Goal: Task Accomplishment & Management: Manage account settings

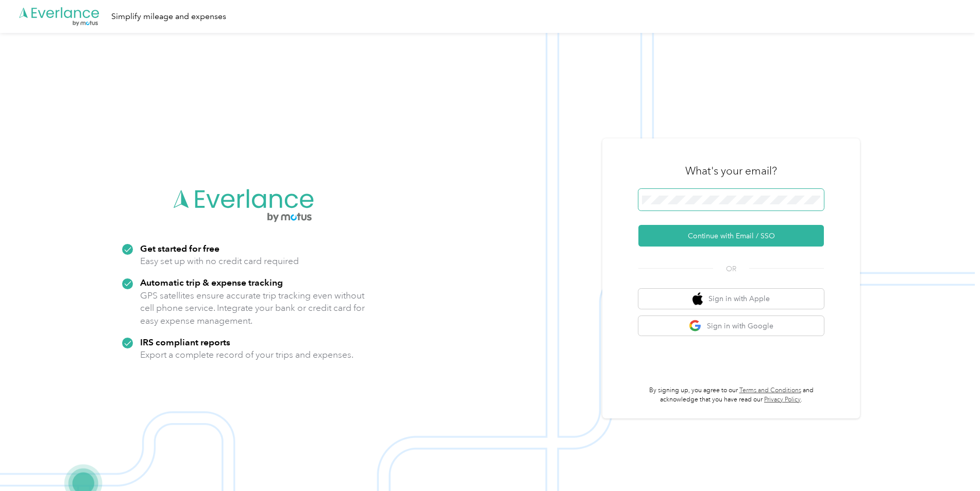
click at [683, 209] on span at bounding box center [730, 200] width 185 height 22
click at [682, 205] on span at bounding box center [730, 200] width 185 height 22
click at [721, 236] on button "Continue with Email / SSO" at bounding box center [730, 236] width 185 height 22
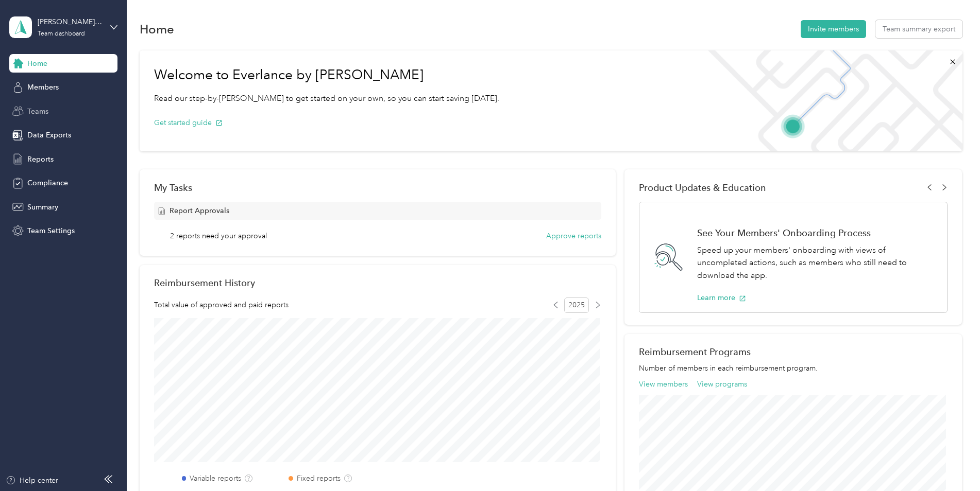
click at [35, 114] on span "Teams" at bounding box center [37, 111] width 21 height 11
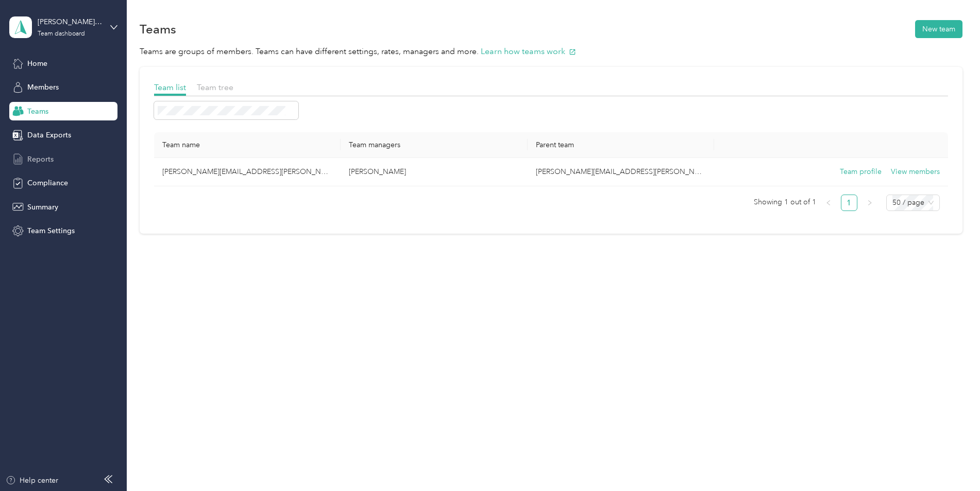
click at [42, 159] on span "Reports" at bounding box center [40, 159] width 26 height 11
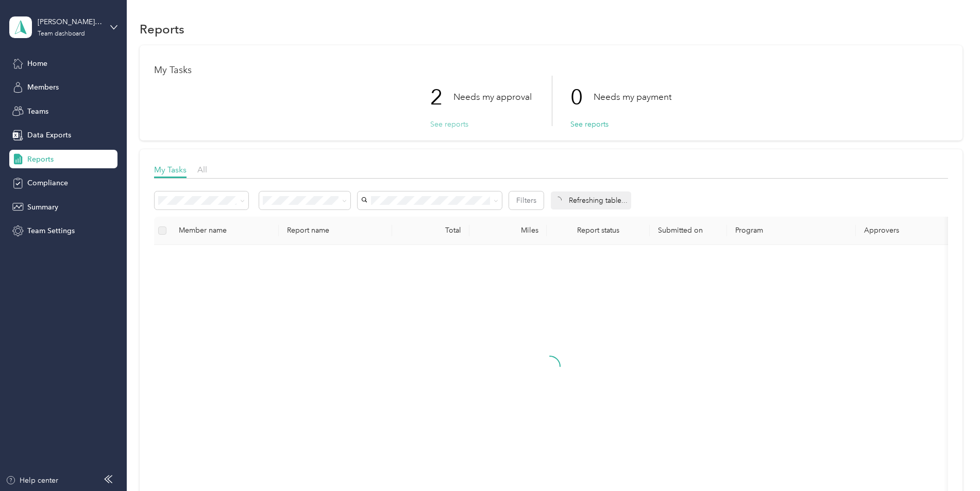
click at [439, 124] on button "See reports" at bounding box center [449, 124] width 38 height 11
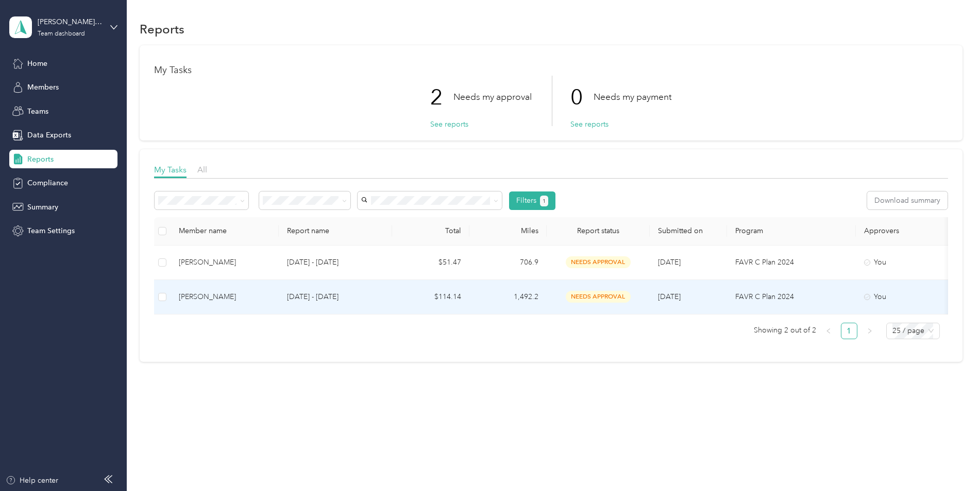
click at [382, 296] on p "Sep 1 - 30, 2025" at bounding box center [335, 297] width 97 height 11
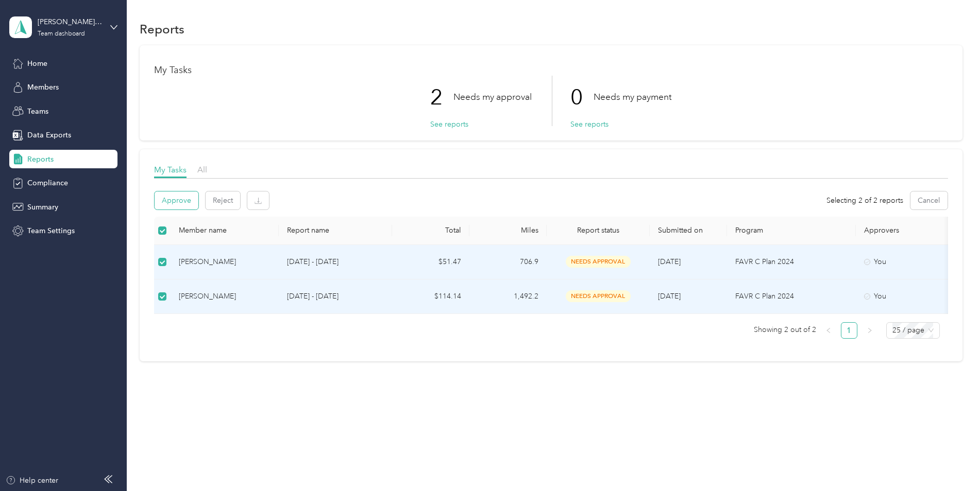
click at [169, 199] on button "Approve" at bounding box center [177, 201] width 44 height 18
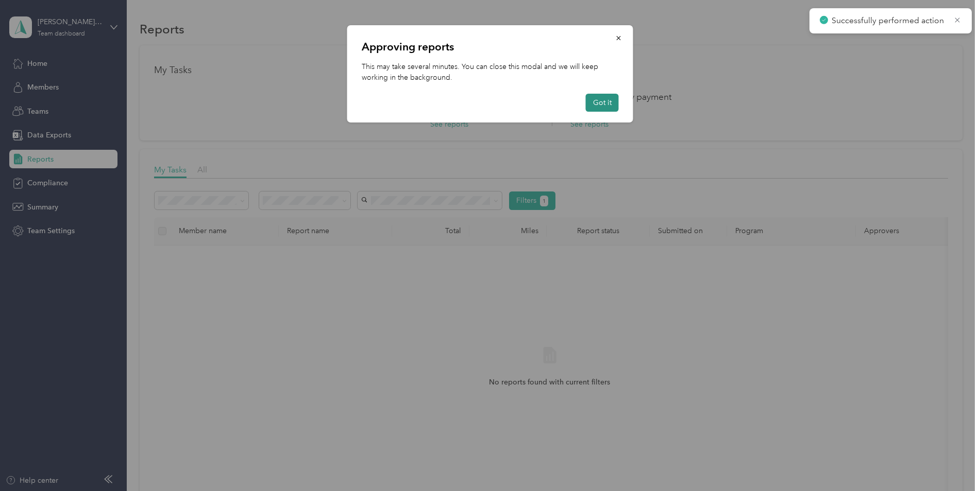
click at [599, 102] on button "Got it" at bounding box center [602, 103] width 33 height 18
